Goal: Information Seeking & Learning: Check status

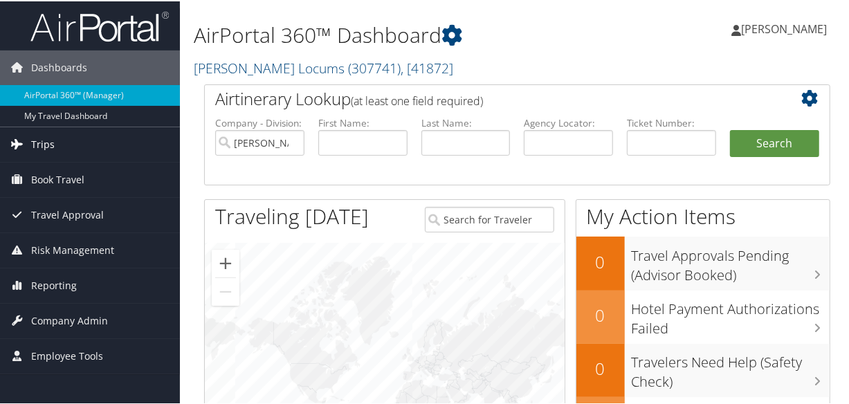
click at [35, 145] on span "Trips" at bounding box center [43, 143] width 24 height 35
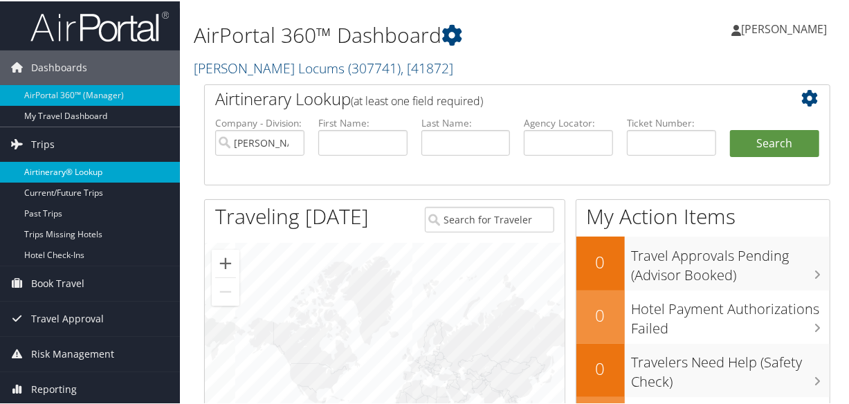
click at [62, 174] on link "Airtinerary® Lookup" at bounding box center [90, 171] width 180 height 21
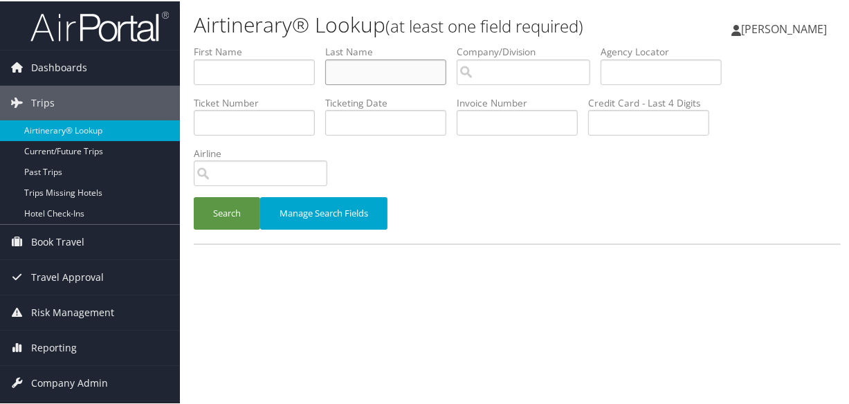
click at [383, 74] on input "text" at bounding box center [385, 71] width 121 height 26
type input "wilson"
click at [194, 196] on button "Search" at bounding box center [227, 212] width 66 height 33
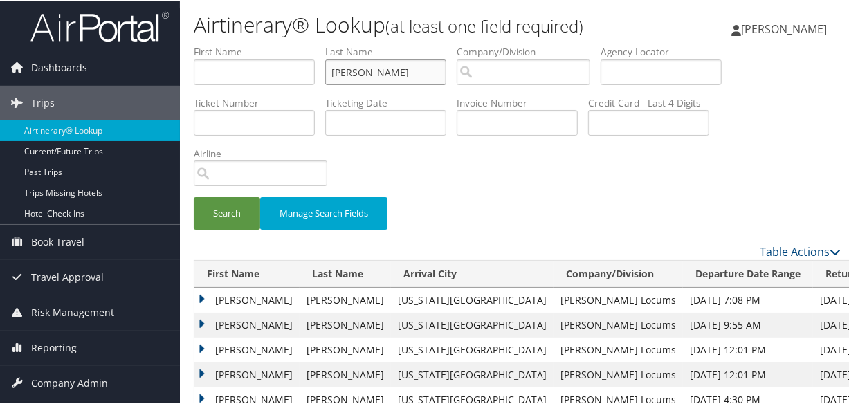
scroll to position [125, 0]
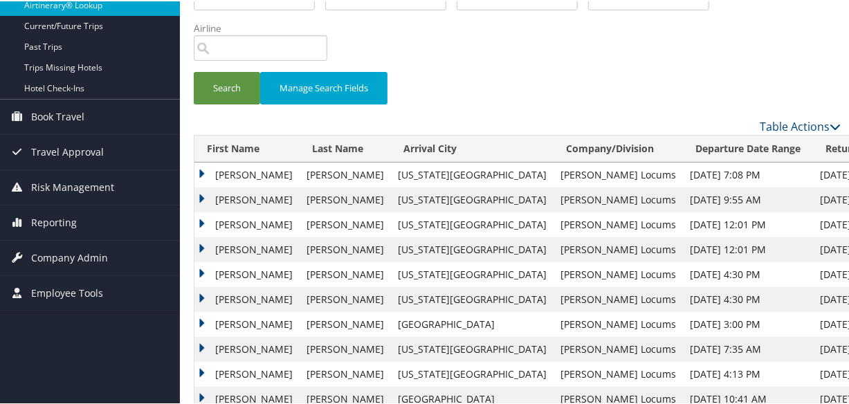
click at [201, 194] on td "Melinda" at bounding box center [246, 198] width 105 height 25
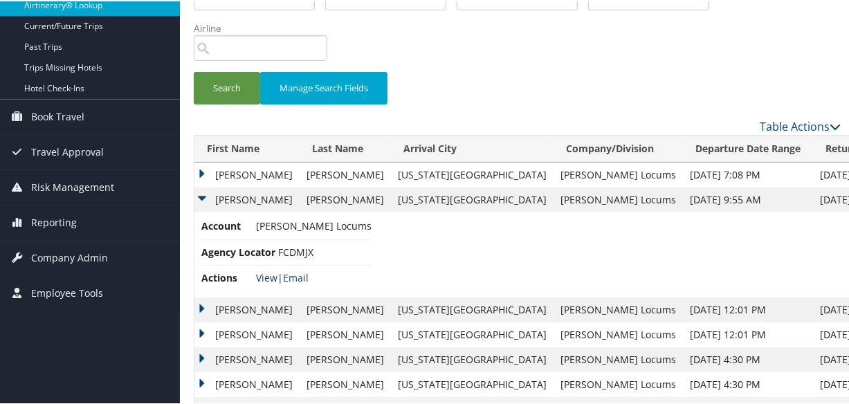
click at [264, 273] on link "View" at bounding box center [266, 276] width 21 height 13
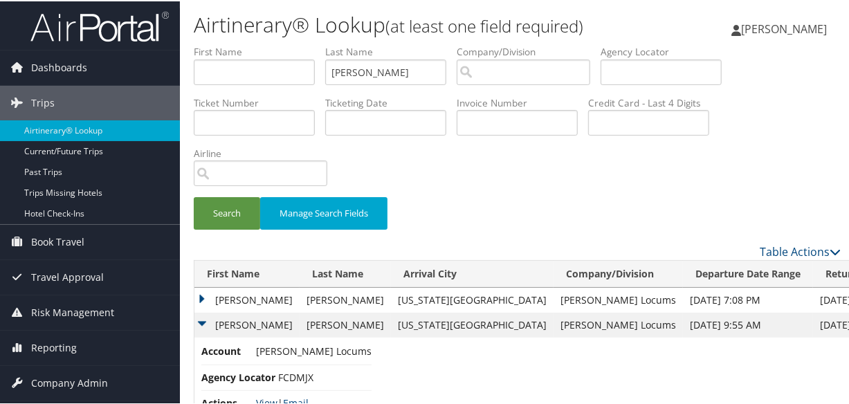
scroll to position [314, 0]
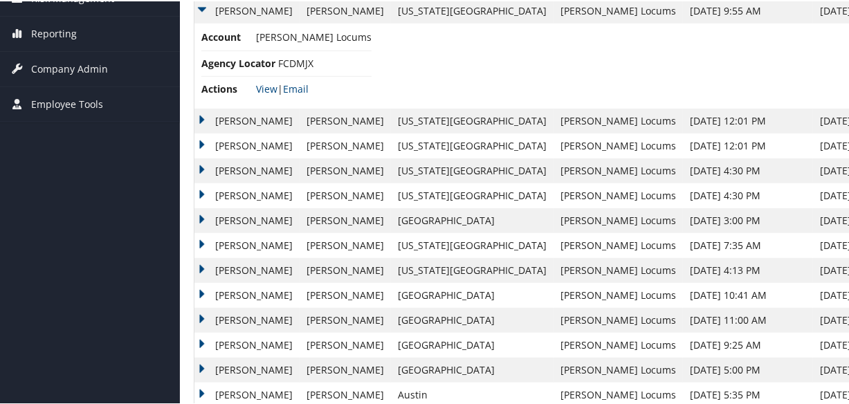
click at [201, 115] on td "Melinda" at bounding box center [246, 119] width 105 height 25
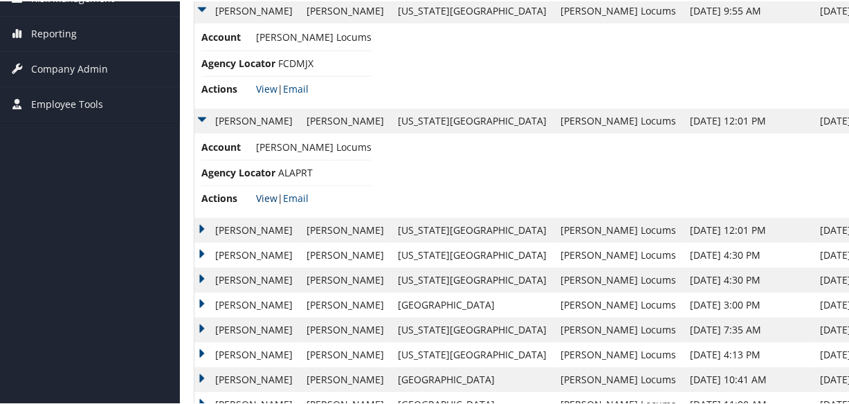
click at [259, 194] on link "View" at bounding box center [266, 196] width 21 height 13
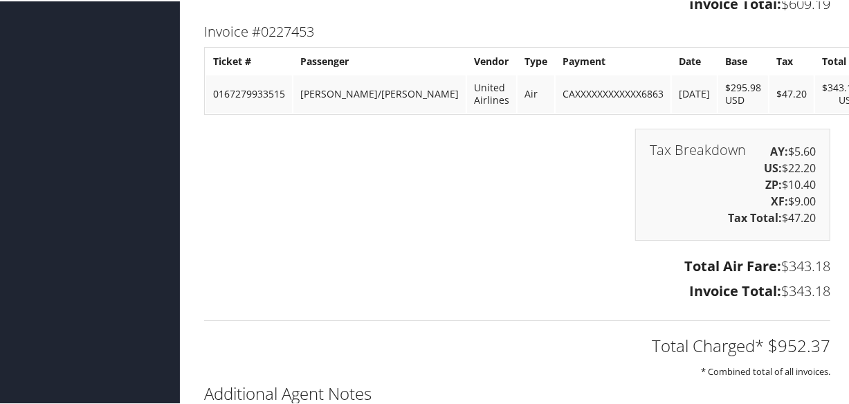
scroll to position [2851, 0]
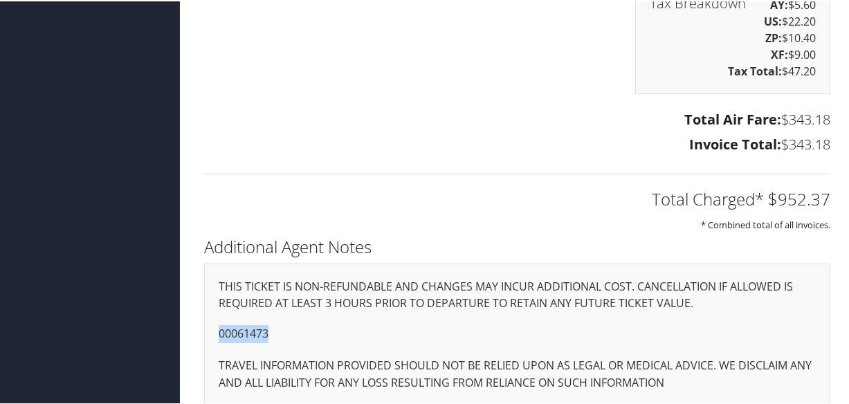
drag, startPoint x: 271, startPoint y: 318, endPoint x: 201, endPoint y: 320, distance: 69.9
click at [201, 320] on div "Additional Agent Notes THIS TICKET IS NON-REFUNDABLE AND CHANGES MAY INCUR ADDI…" at bounding box center [517, 325] width 647 height 188
copy p "00061473"
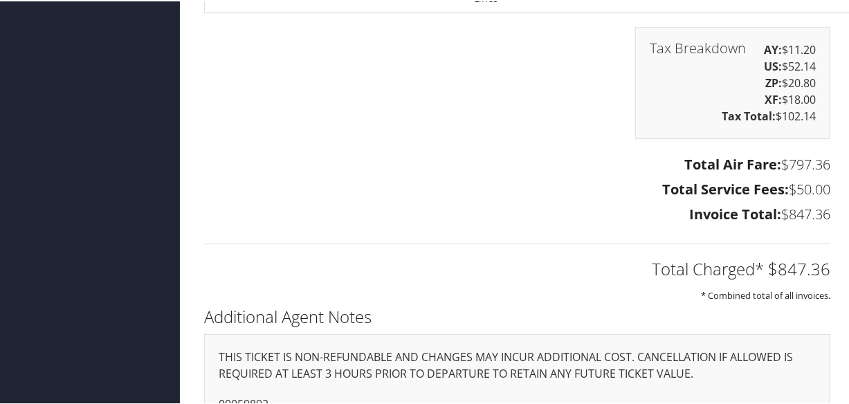
scroll to position [2669, 0]
